Goal: Book appointment/travel/reservation

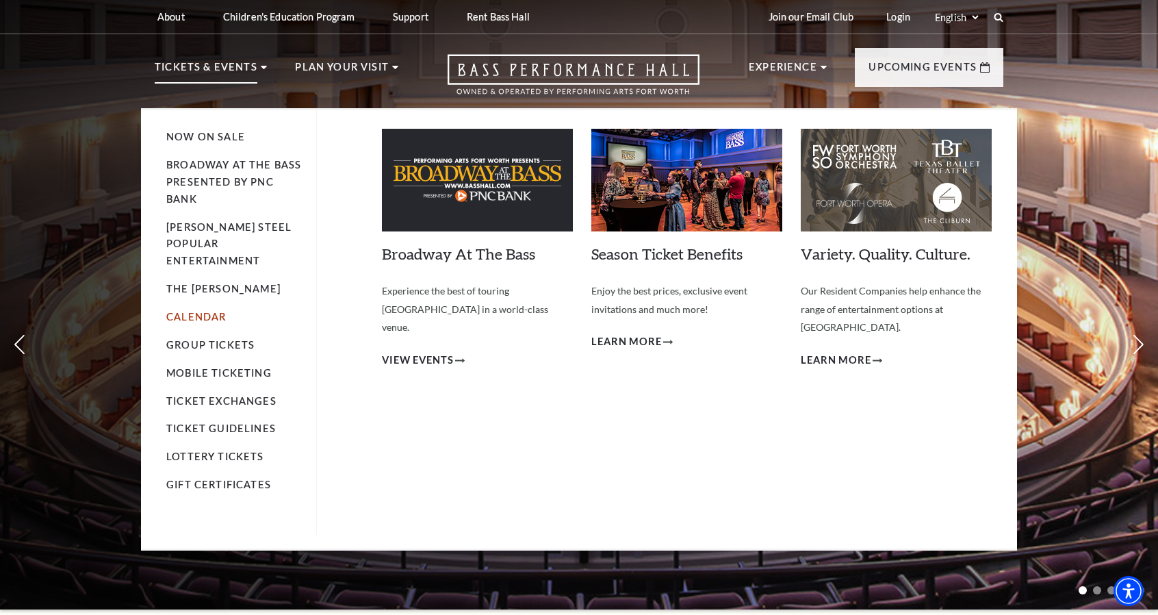
click at [190, 311] on link "Calendar" at bounding box center [196, 317] width 60 height 12
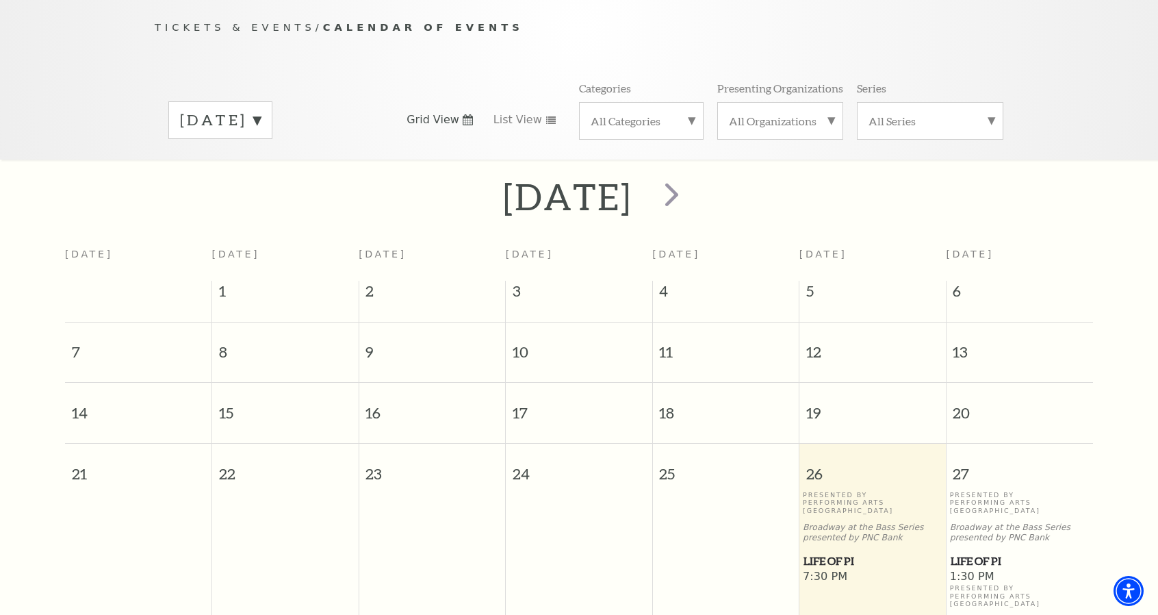
scroll to position [120, 0]
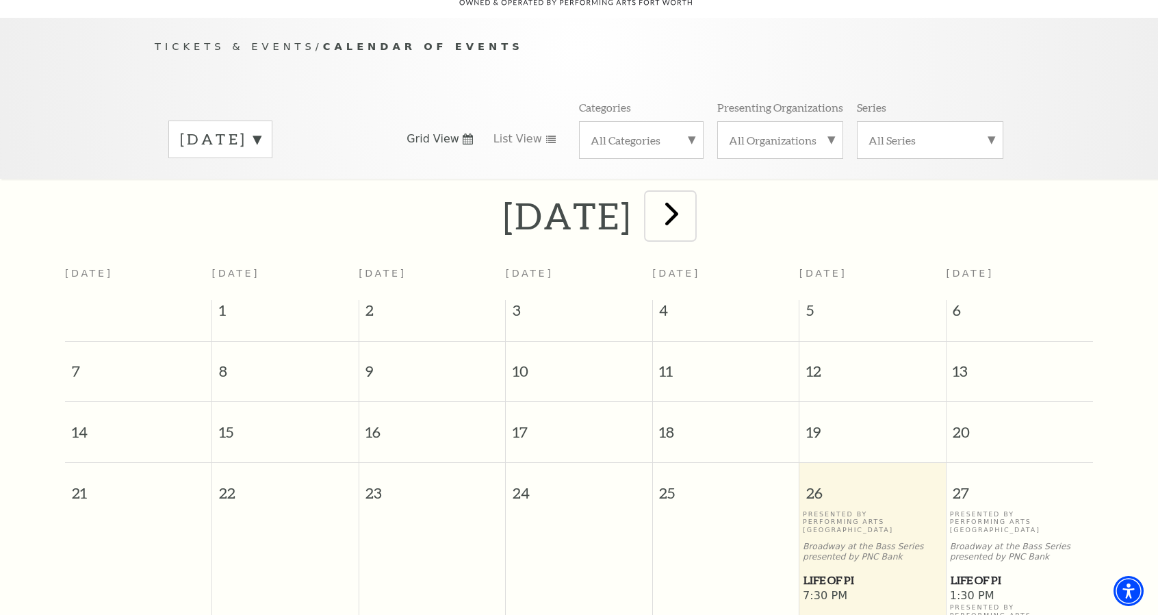
click at [691, 199] on span "next" at bounding box center [671, 213] width 39 height 39
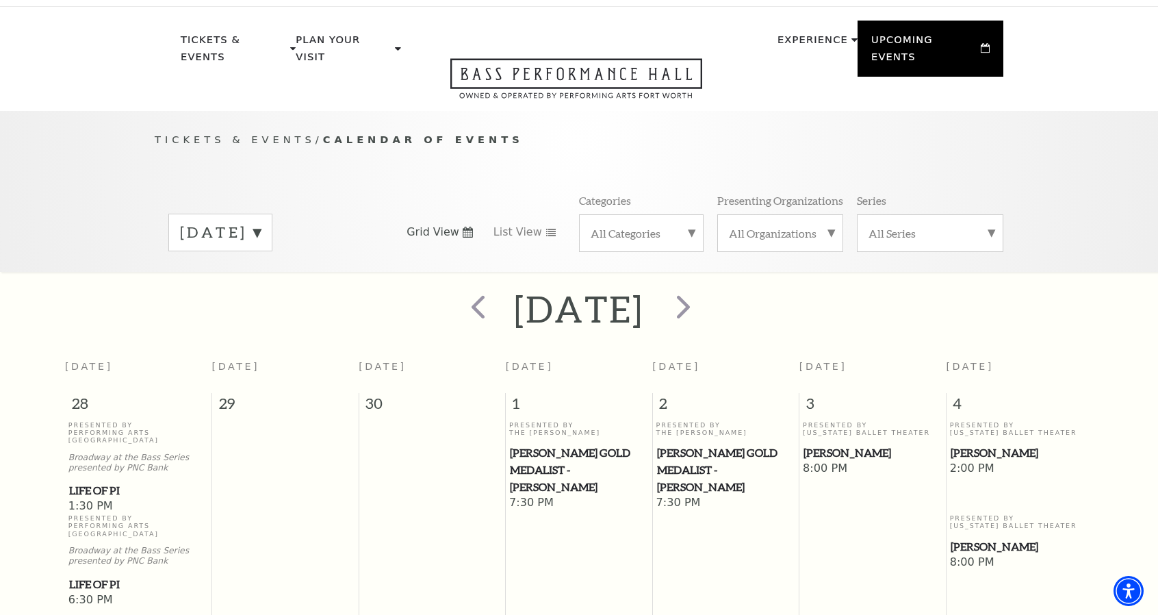
scroll to position [0, 0]
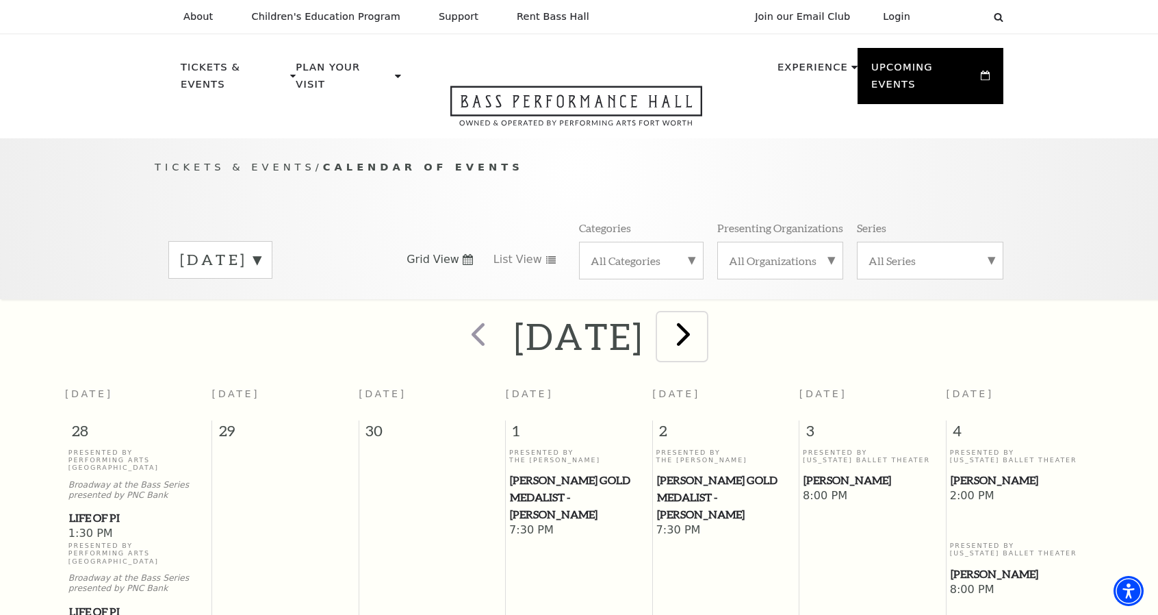
click at [703, 319] on span "next" at bounding box center [683, 333] width 39 height 39
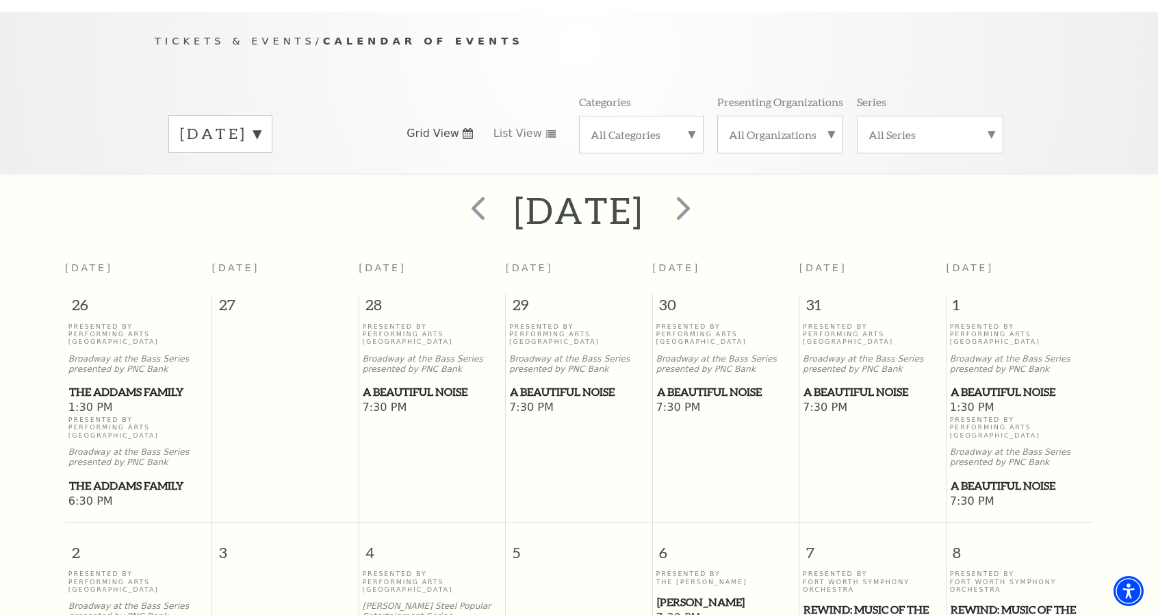
scroll to position [120, 0]
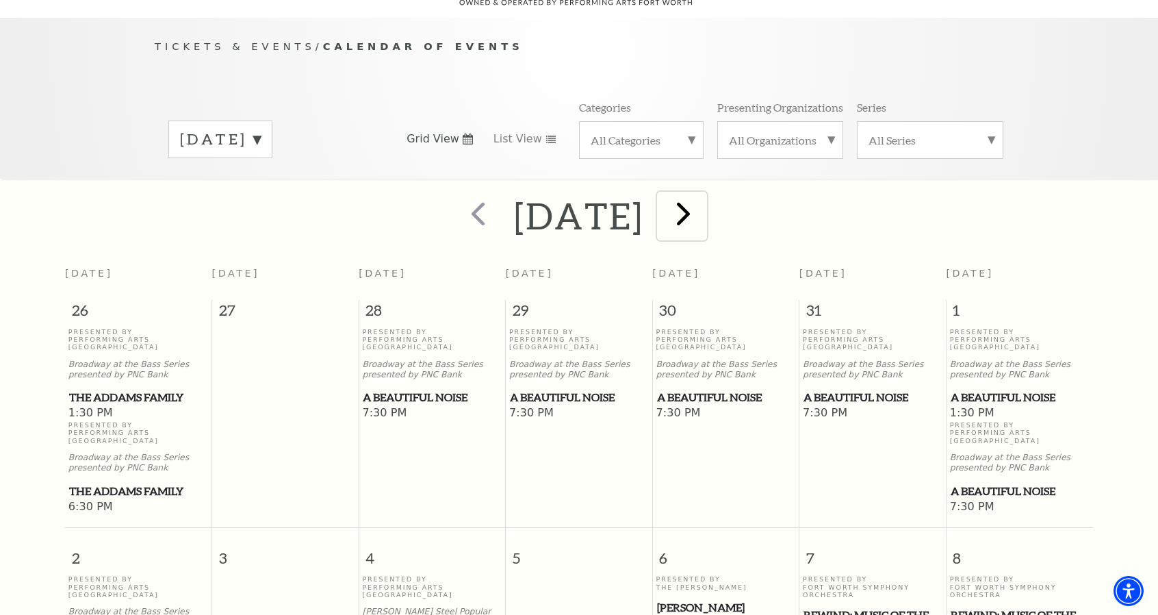
click at [703, 205] on span "next" at bounding box center [683, 213] width 39 height 39
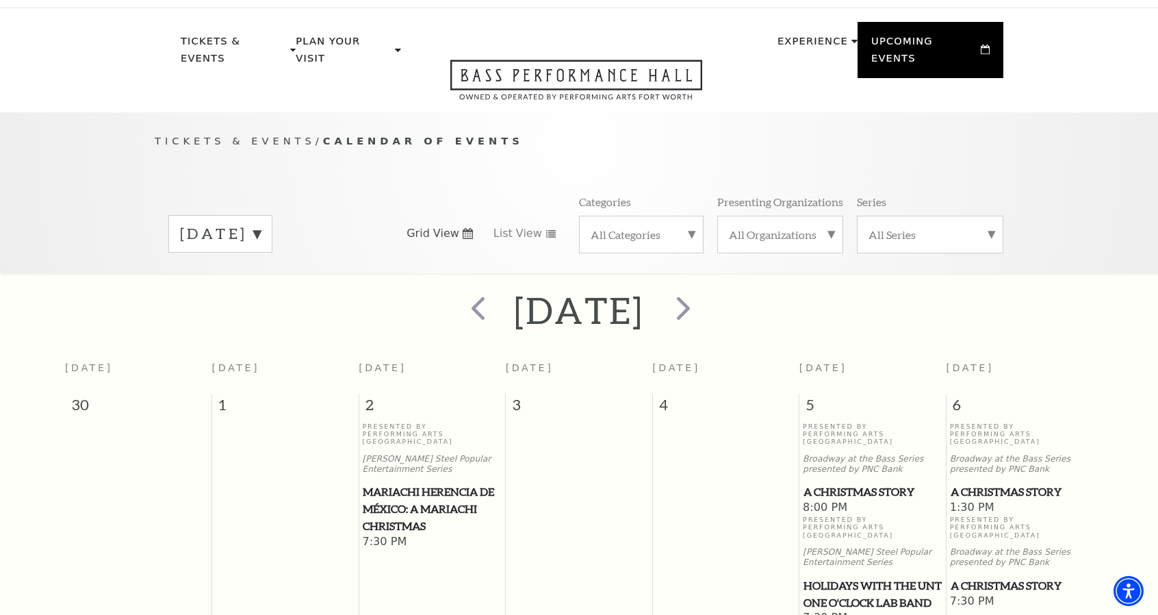
scroll to position [0, 0]
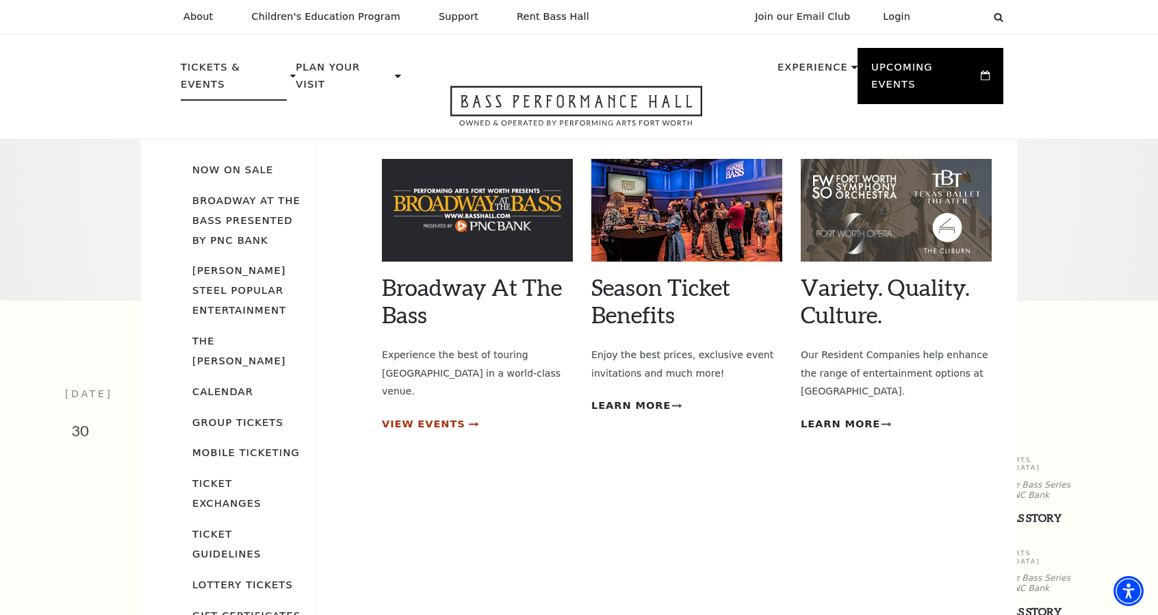
click at [418, 416] on span "View Events" at bounding box center [424, 424] width 84 height 17
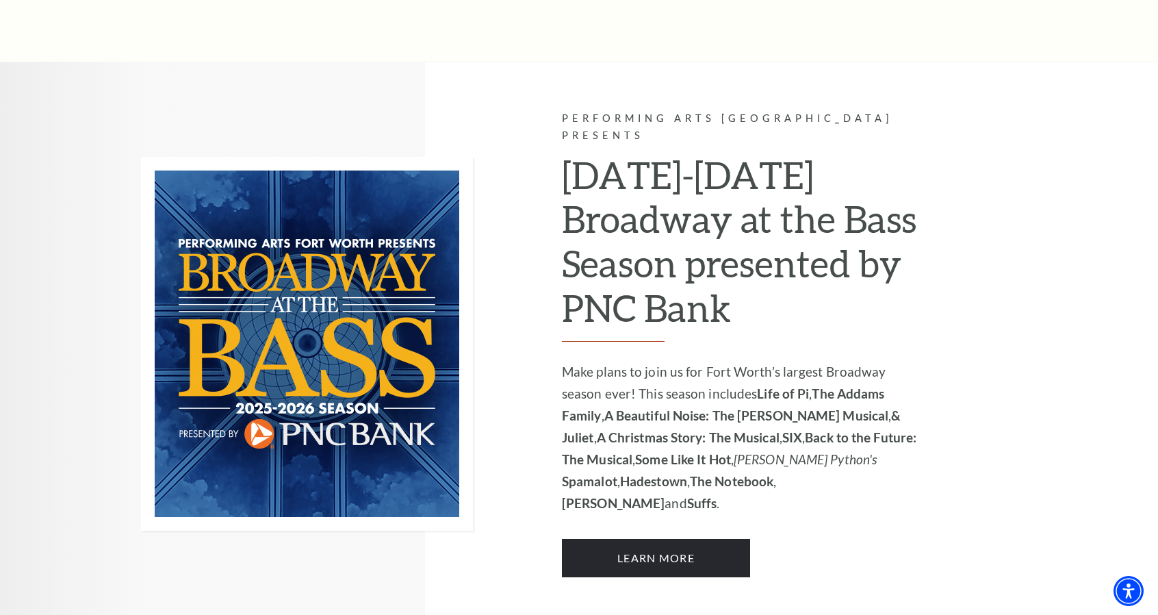
scroll to position [822, 0]
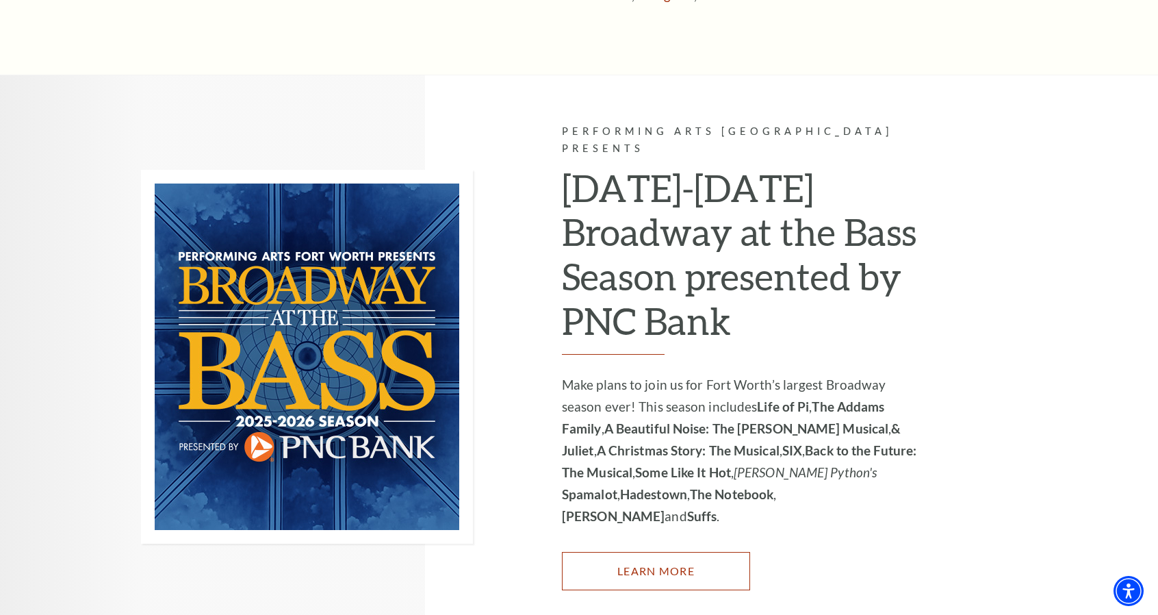
click at [659, 552] on link "Learn More" at bounding box center [656, 571] width 188 height 38
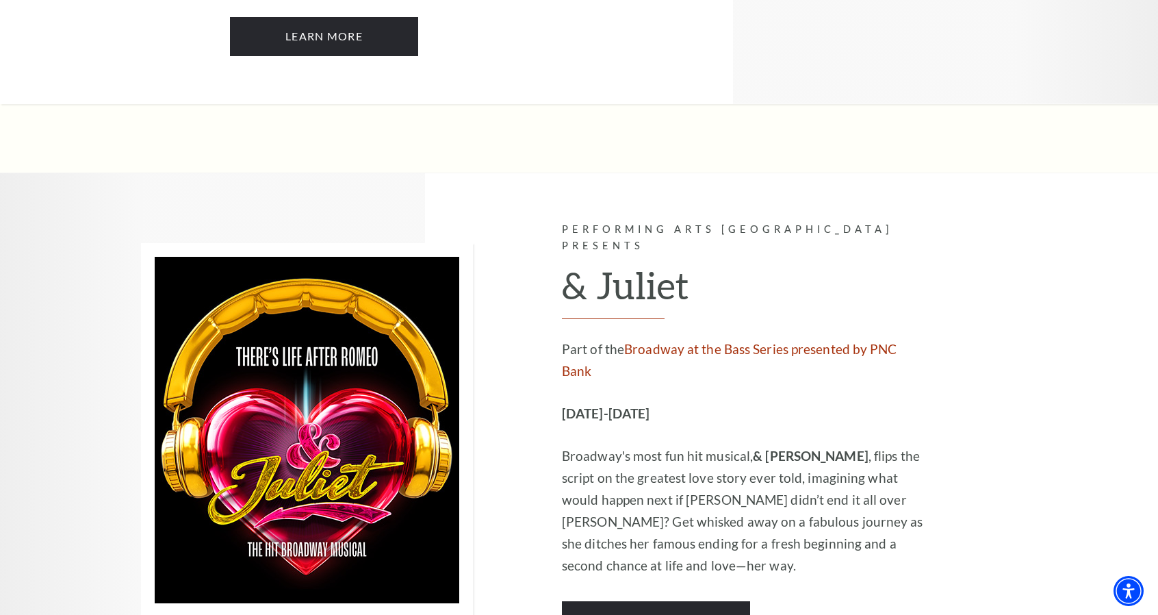
scroll to position [3423, 0]
